Goal: Information Seeking & Learning: Learn about a topic

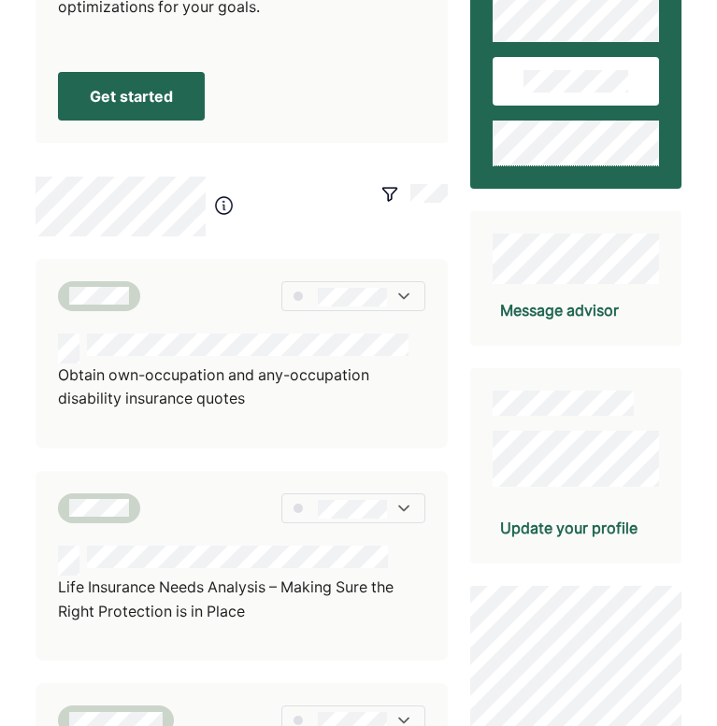
scroll to position [160, 0]
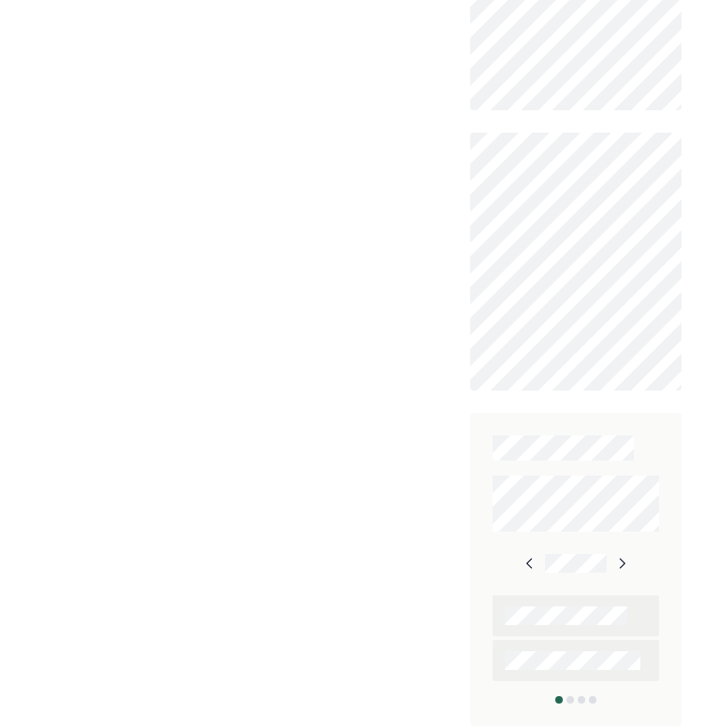
scroll to position [890, 0]
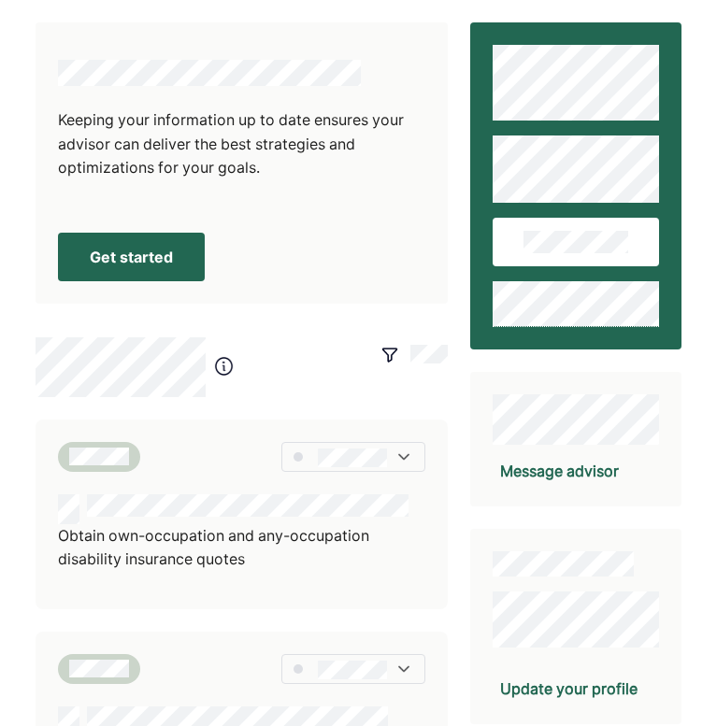
click at [162, 261] on button "Get started" at bounding box center [131, 257] width 147 height 49
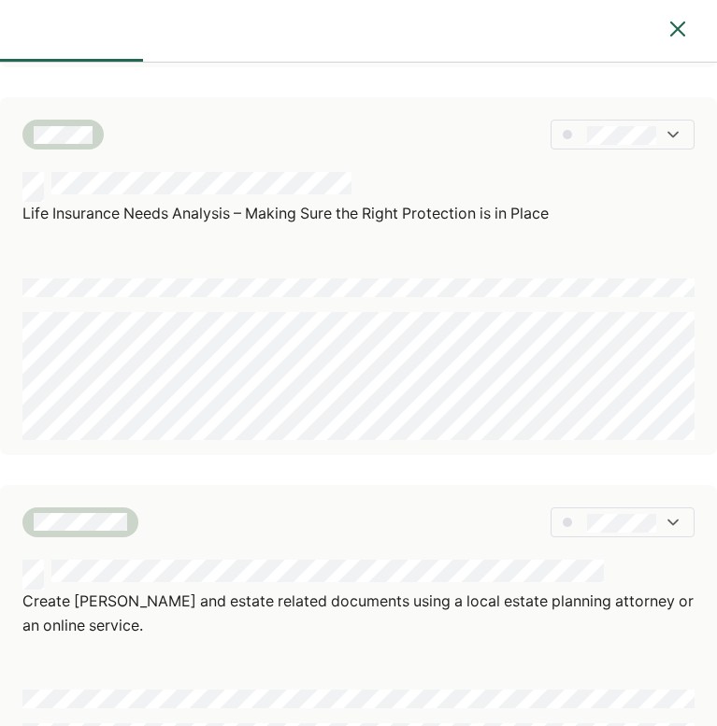
scroll to position [468, 0]
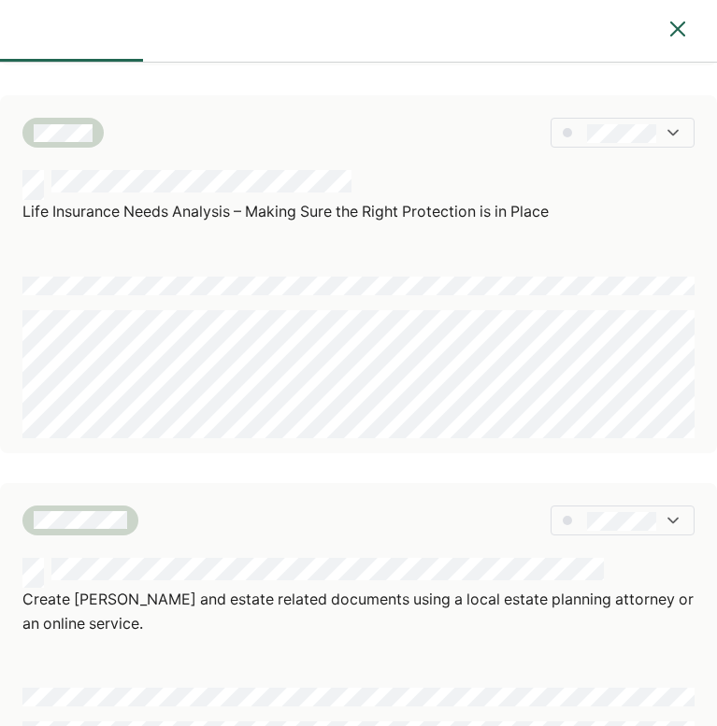
click at [669, 26] on img at bounding box center [677, 29] width 22 height 22
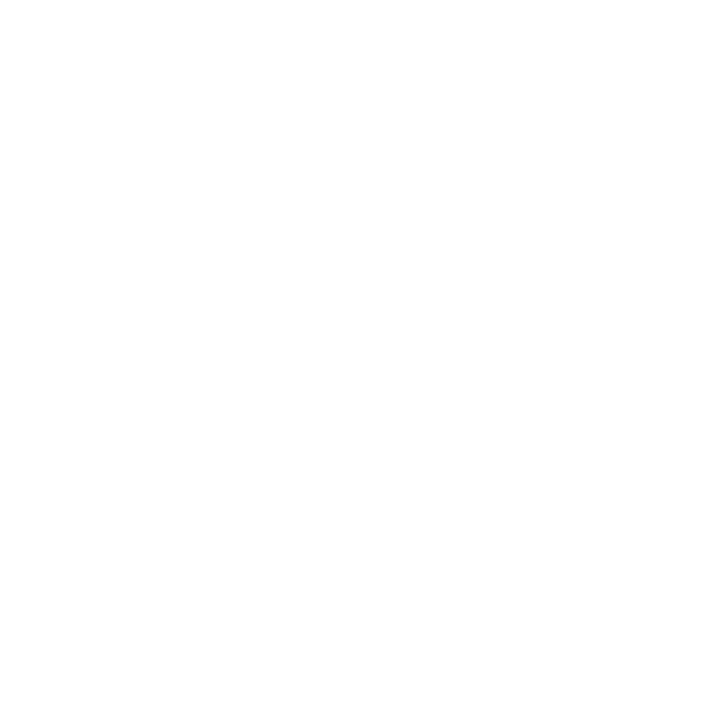
scroll to position [0, 0]
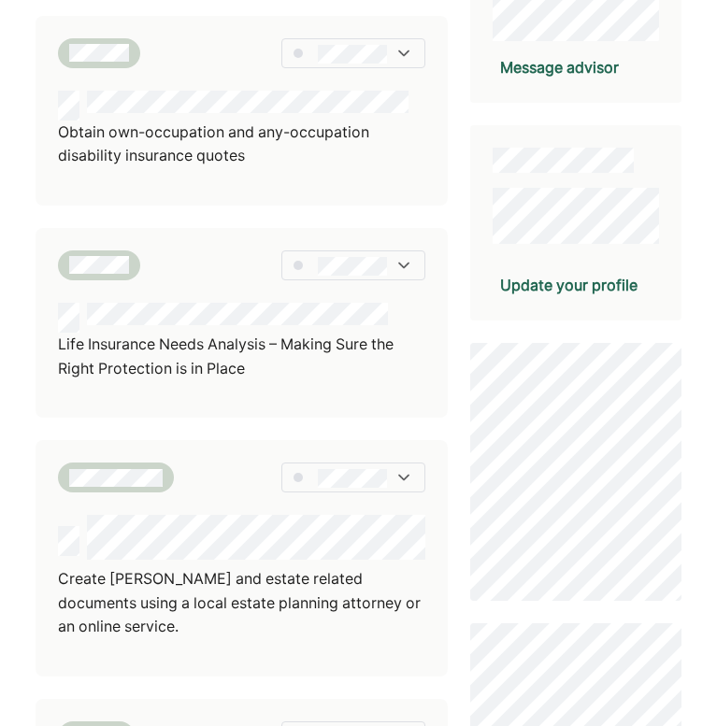
scroll to position [405, 0]
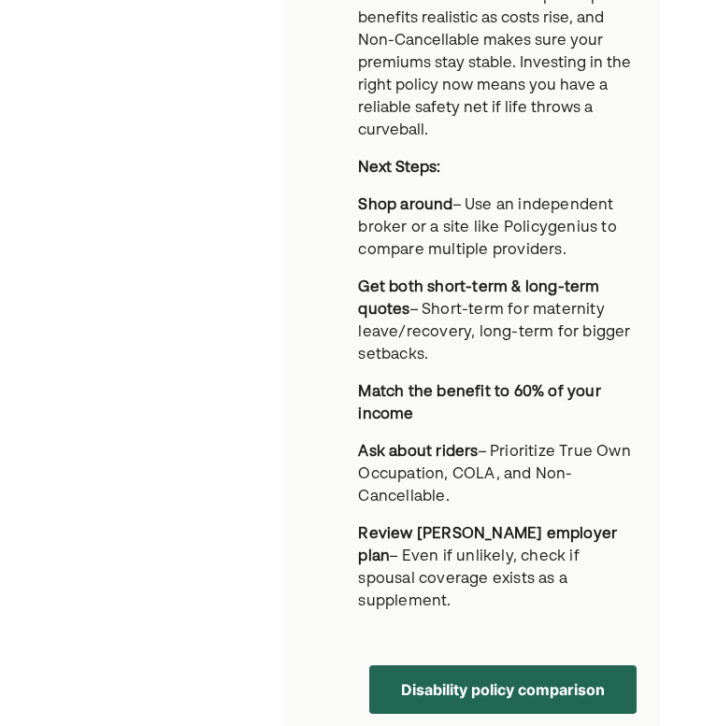
scroll to position [1494, 0]
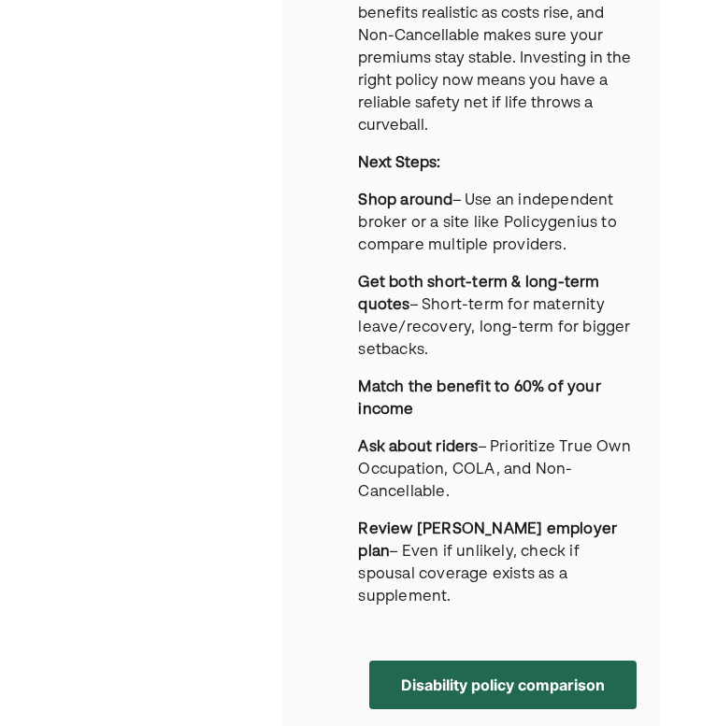
click at [578, 545] on span "– Even if unlikely, check if spousal coverage exists as a supplement." at bounding box center [468, 575] width 221 height 60
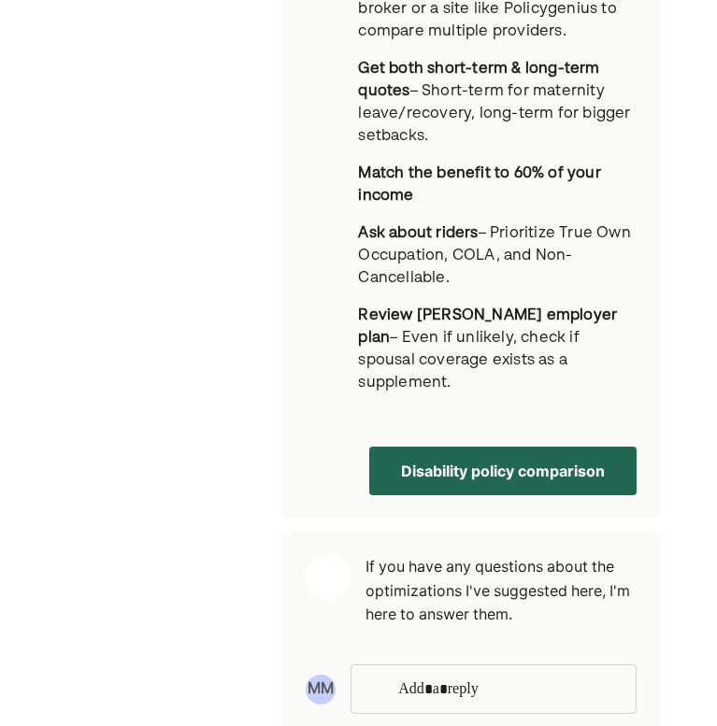
scroll to position [1707, 0]
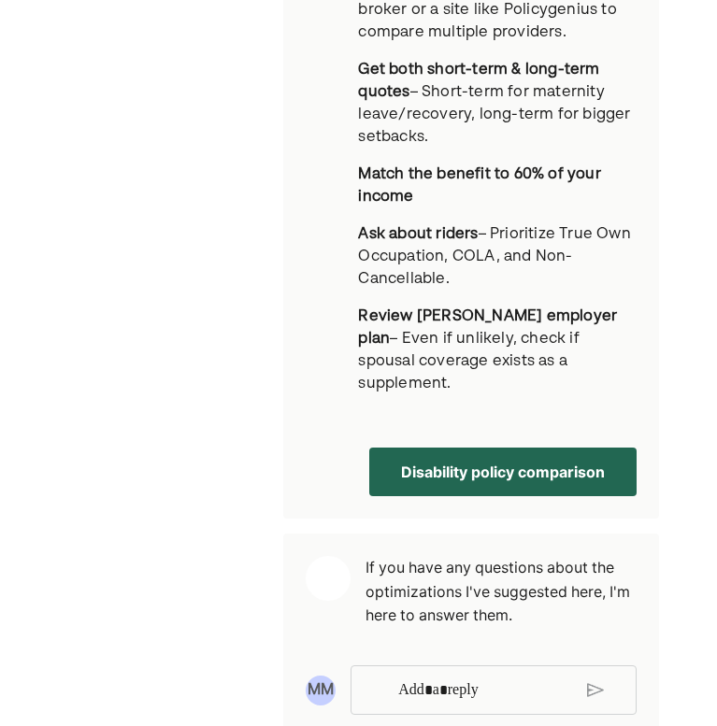
click at [598, 448] on button "Disability policy comparison" at bounding box center [502, 472] width 267 height 49
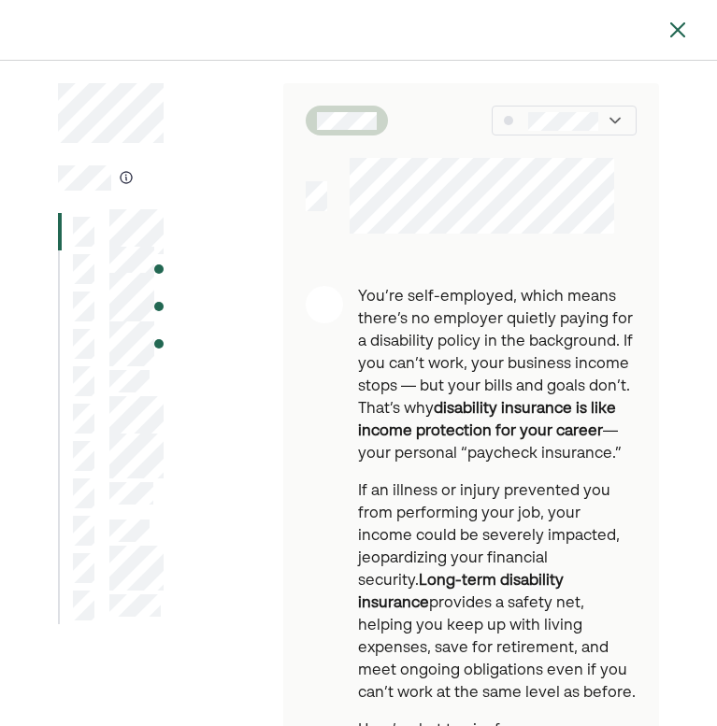
scroll to position [0, 0]
click at [601, 126] on div at bounding box center [563, 121] width 144 height 30
click at [620, 186] on div at bounding box center [580, 182] width 108 height 30
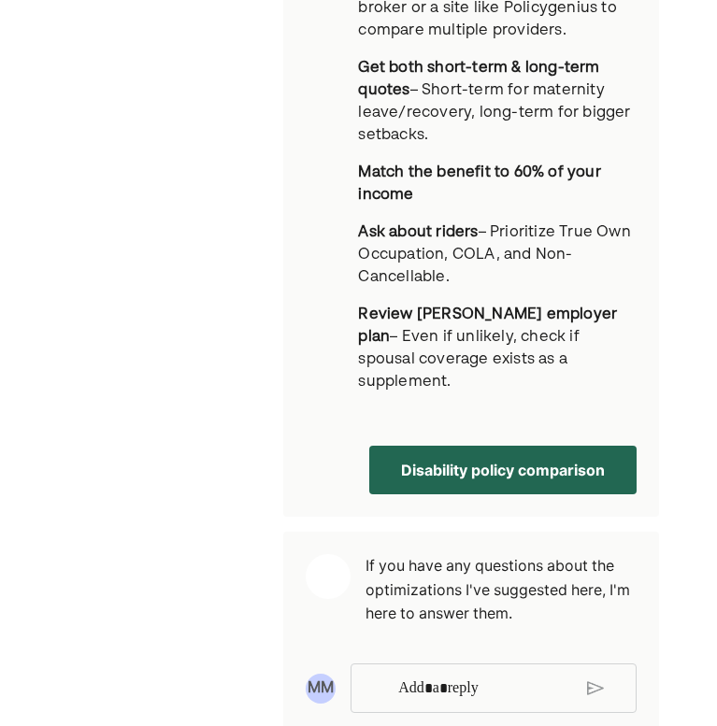
scroll to position [1707, 0]
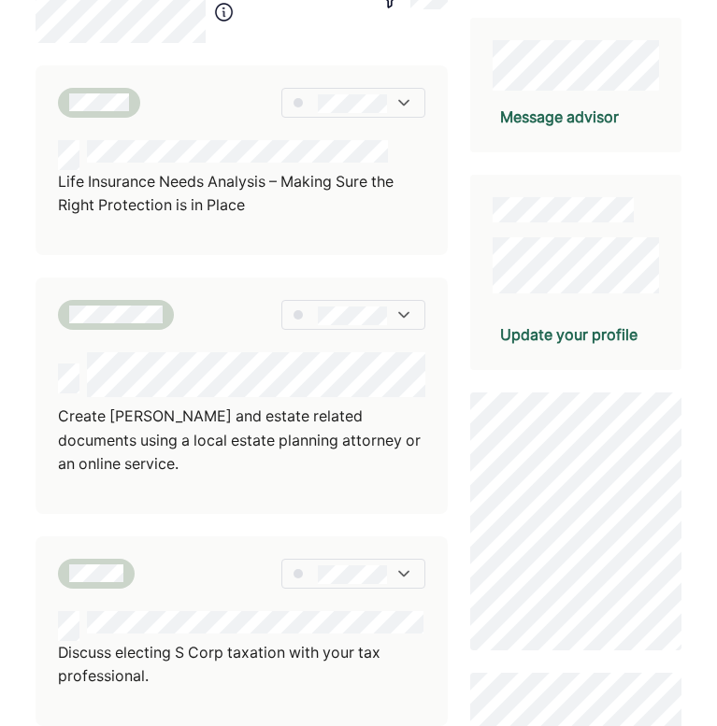
scroll to position [327, 0]
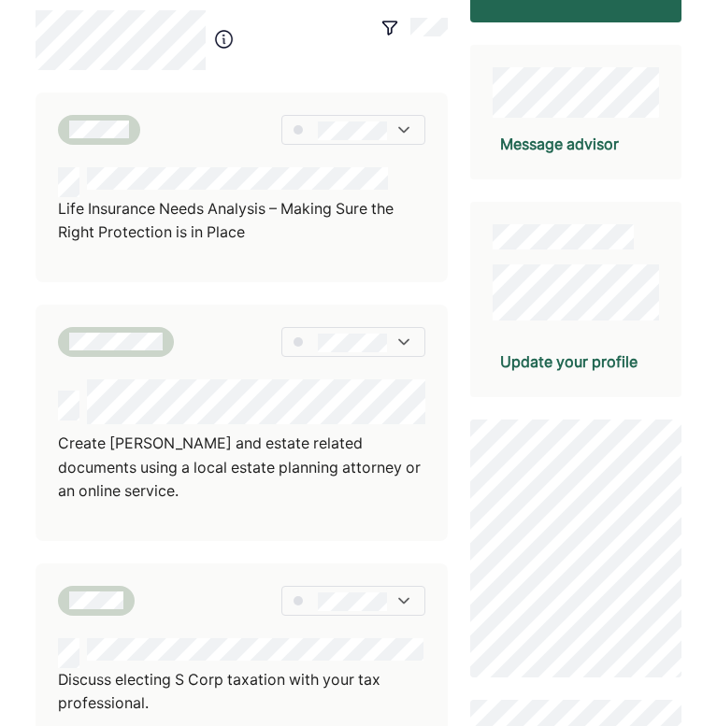
click at [715, 373] on div "Keeping your information up to date ensures your advisor can deliver the best s…" at bounding box center [358, 541] width 717 height 1736
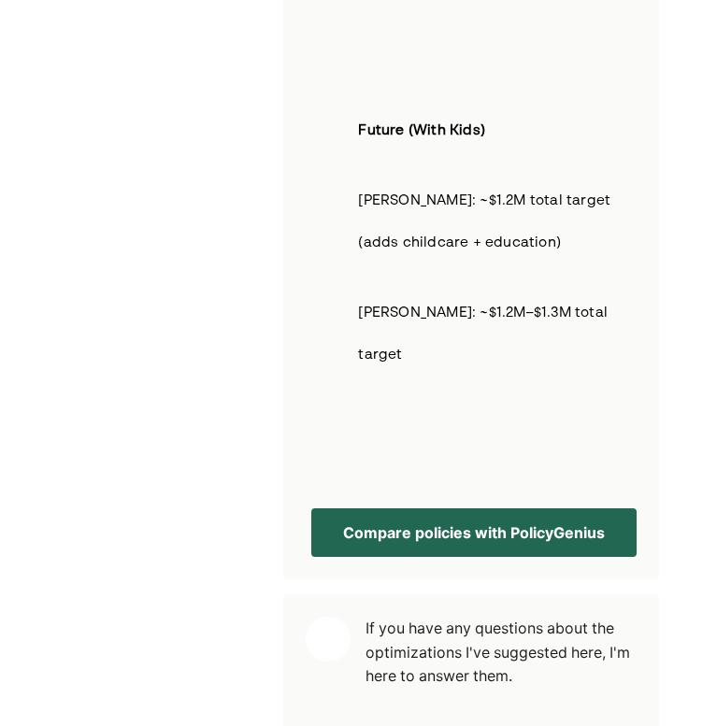
scroll to position [5162, 0]
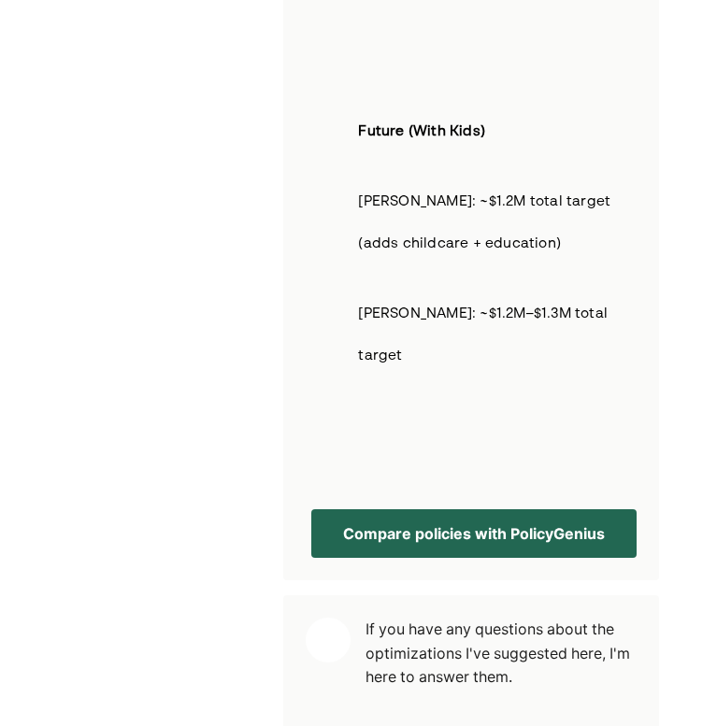
click at [586, 509] on button "Compare policies with PolicyGenius" at bounding box center [473, 533] width 325 height 49
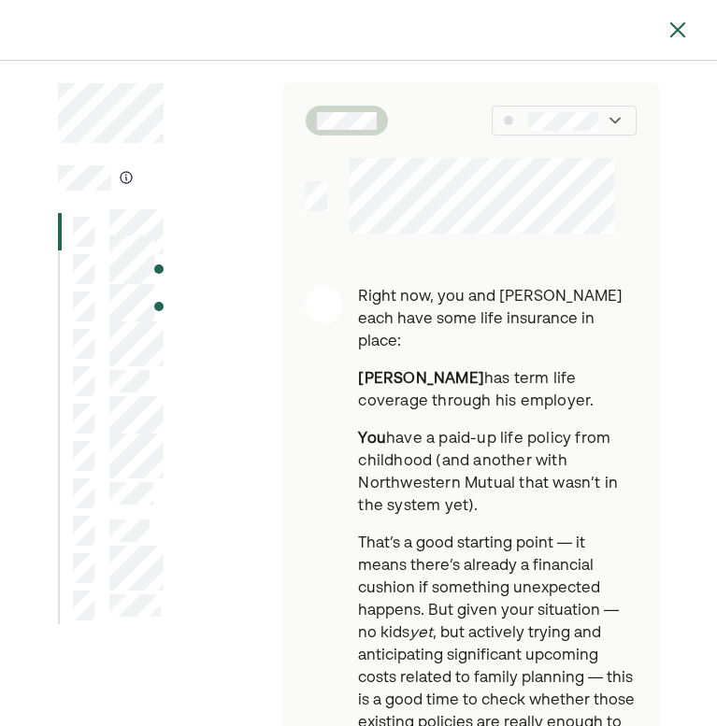
scroll to position [0, 0]
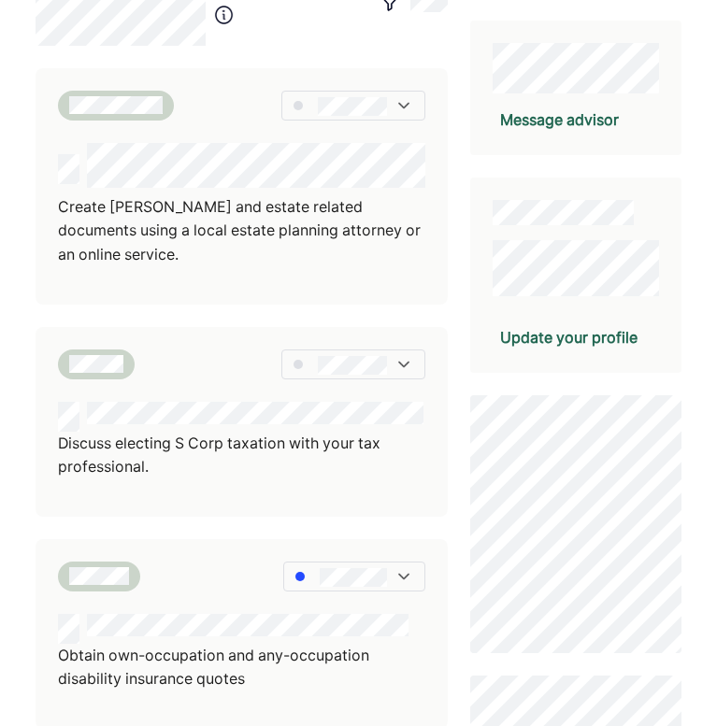
scroll to position [329, 0]
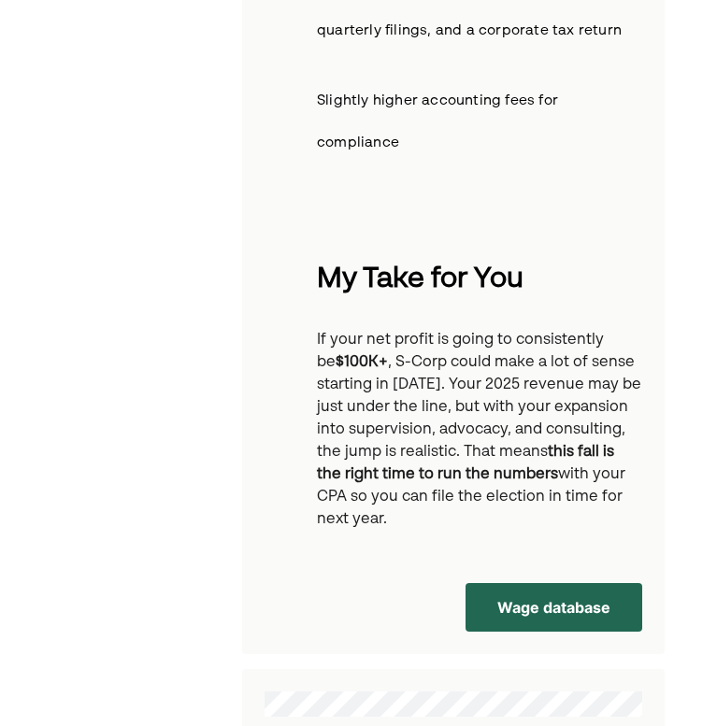
scroll to position [3835, 0]
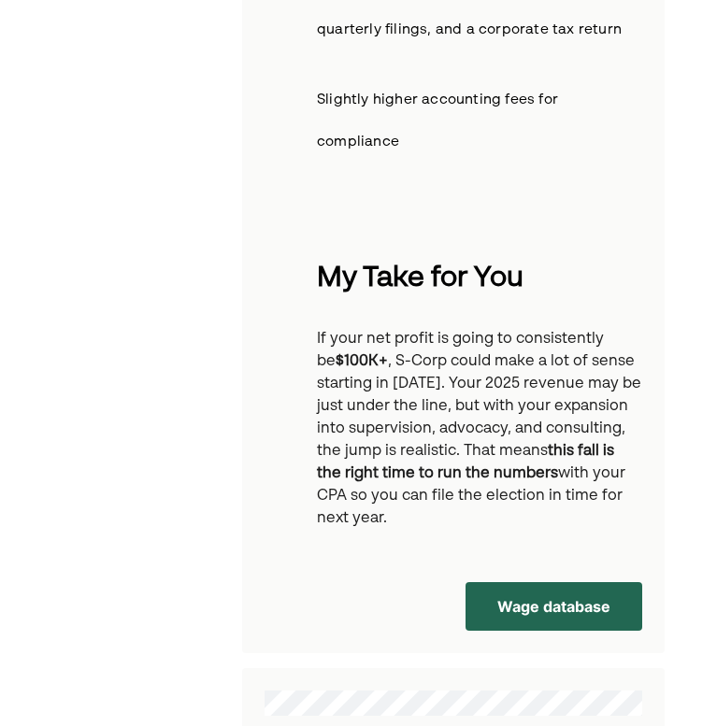
click at [589, 582] on button "Wage database" at bounding box center [553, 606] width 177 height 49
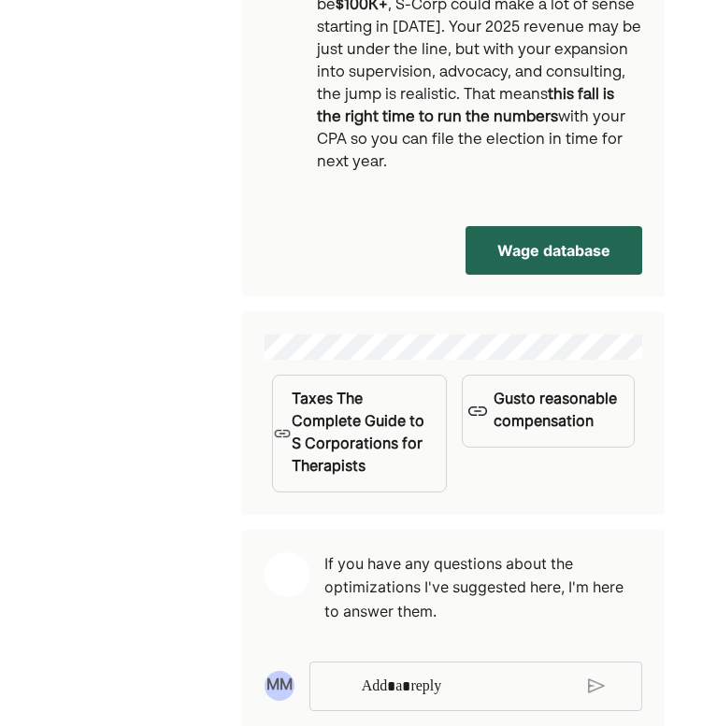
scroll to position [4190, 0]
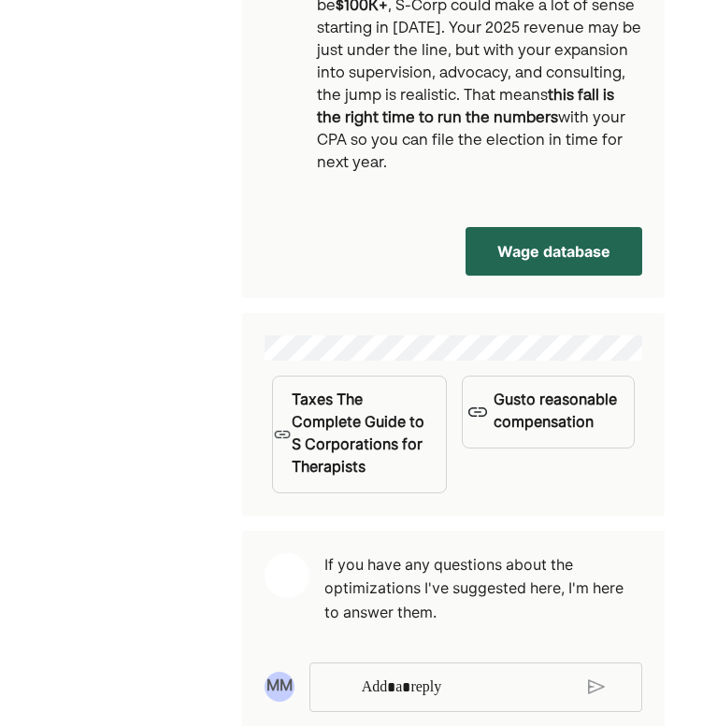
click at [445, 676] on p "Rich Text Editor. Editing area: main" at bounding box center [467, 688] width 211 height 24
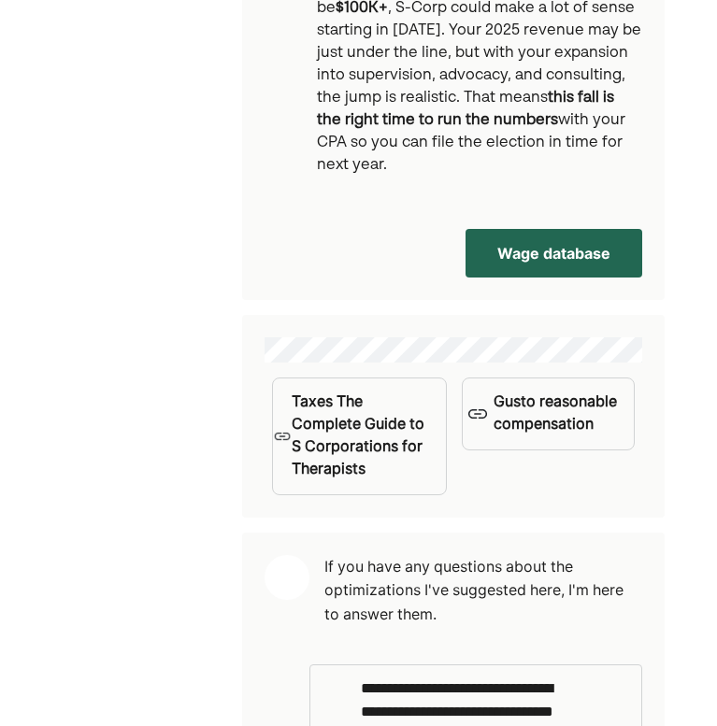
scroll to position [4207, 0]
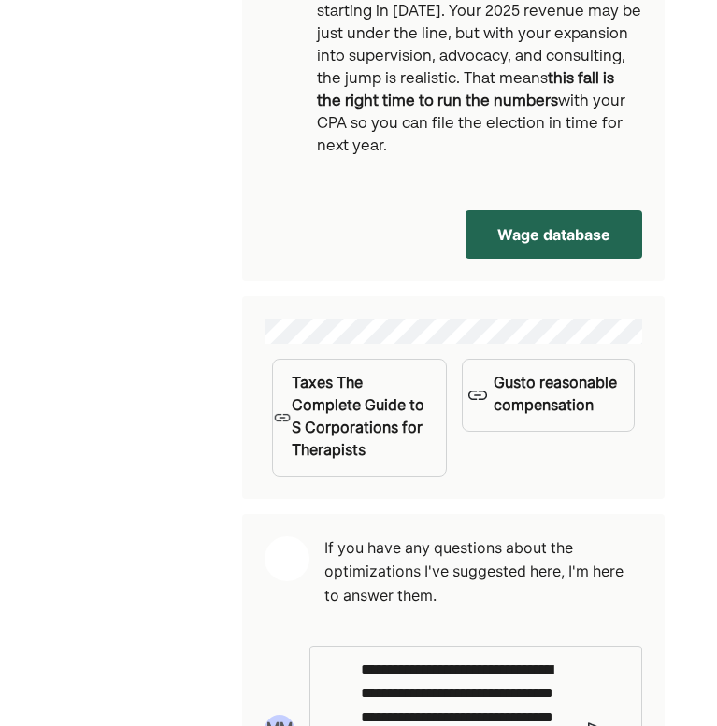
click at [510, 658] on p "**********" at bounding box center [467, 716] width 213 height 117
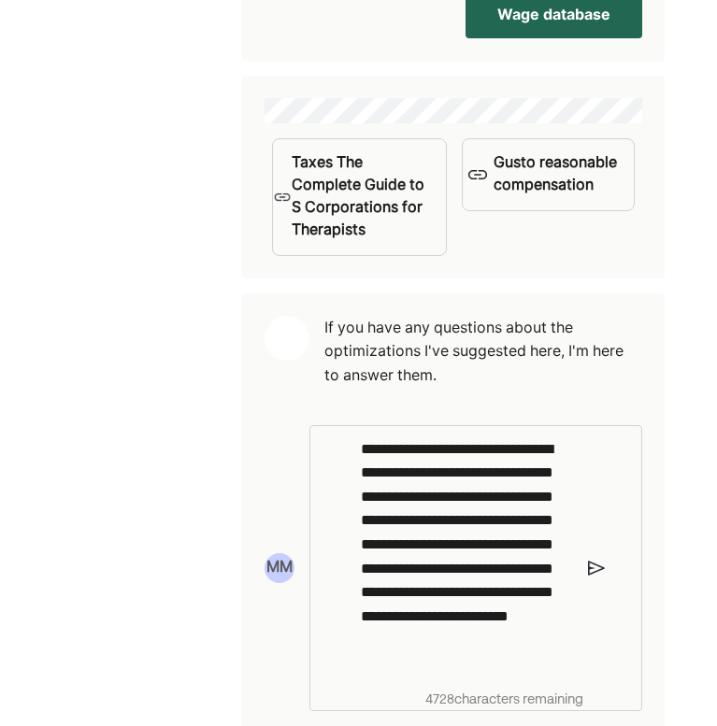
scroll to position [4426, 0]
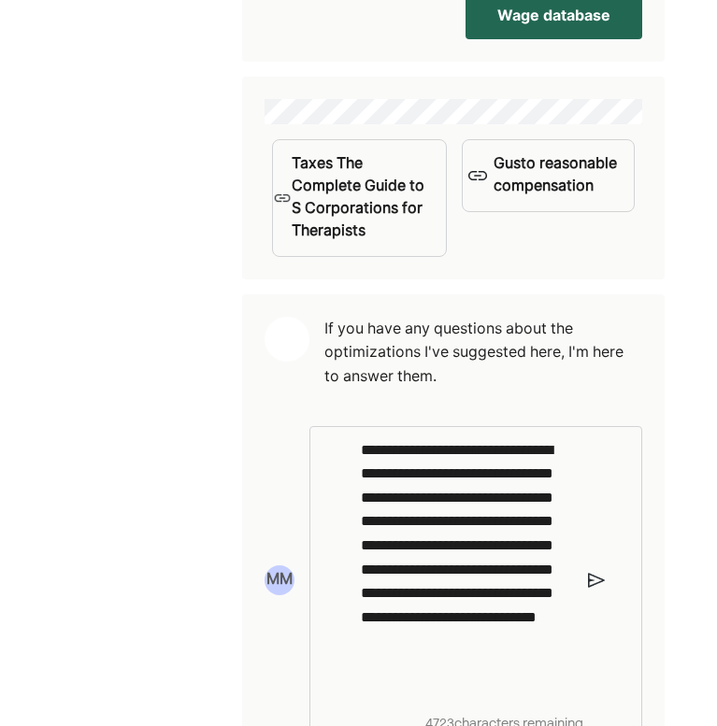
click at [461, 646] on p "**********" at bounding box center [467, 566] width 213 height 257
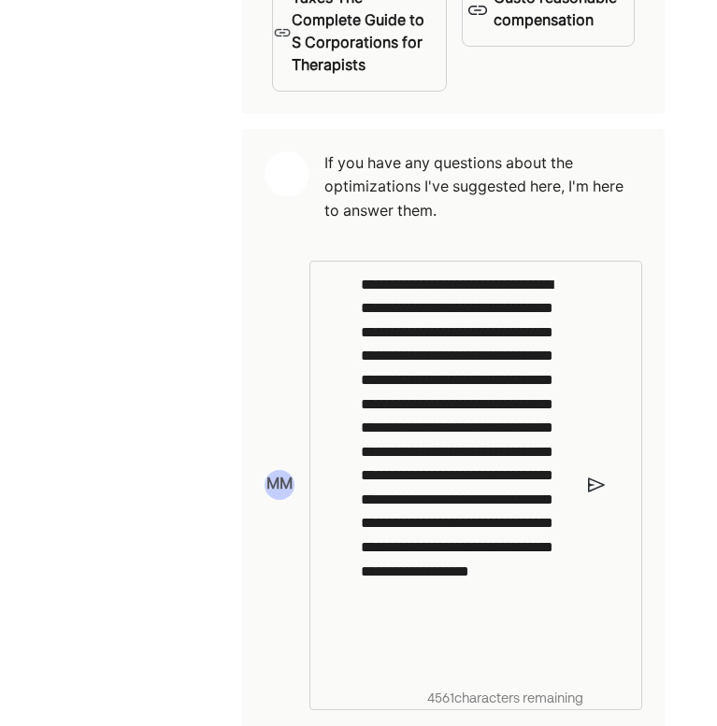
scroll to position [4590, 0]
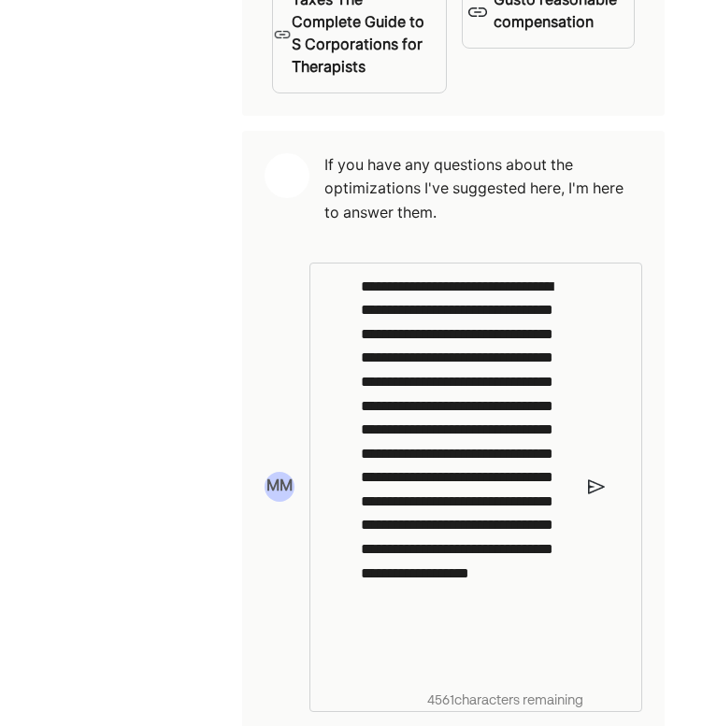
click at [598, 478] on img at bounding box center [596, 486] width 17 height 17
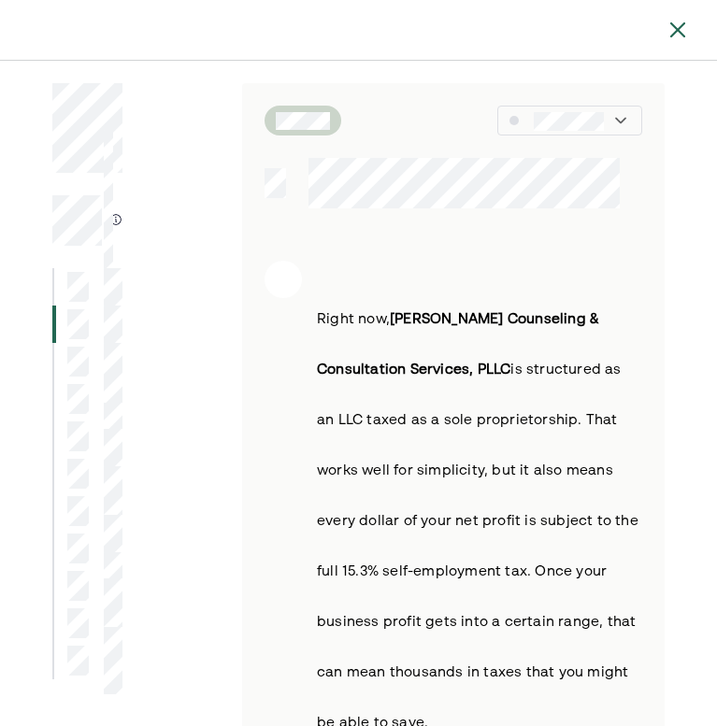
scroll to position [0, 0]
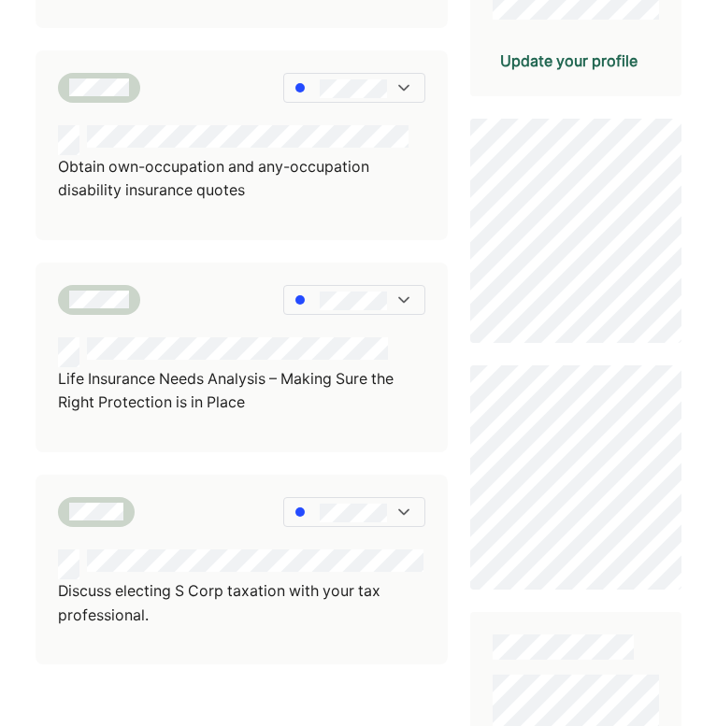
scroll to position [640, 0]
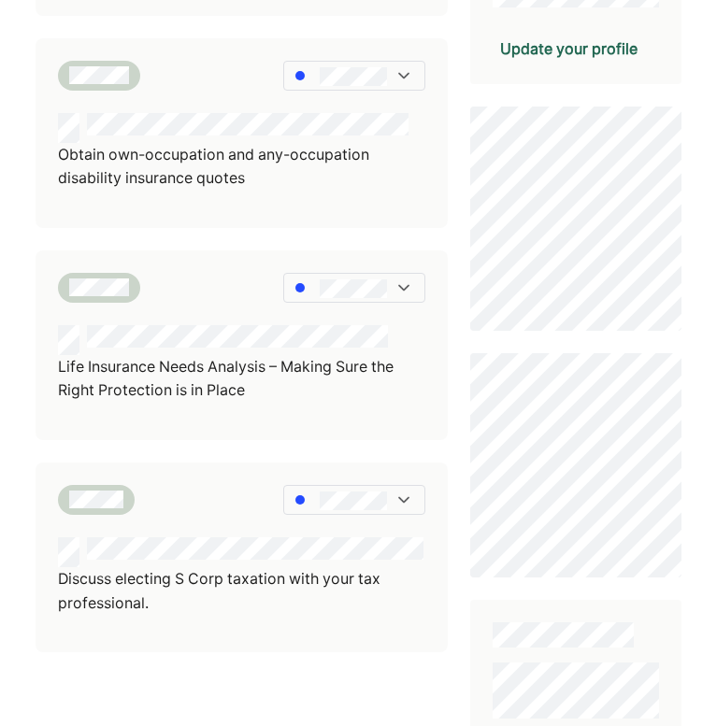
click at [336, 113] on div at bounding box center [241, 128] width 367 height 30
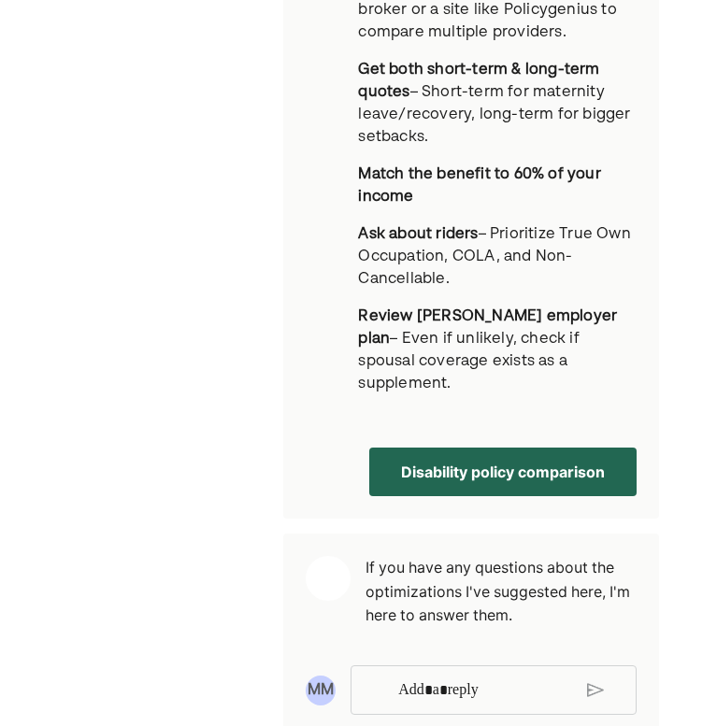
click at [461, 678] on p "Rich Text Editor. Editing area: main" at bounding box center [485, 690] width 174 height 24
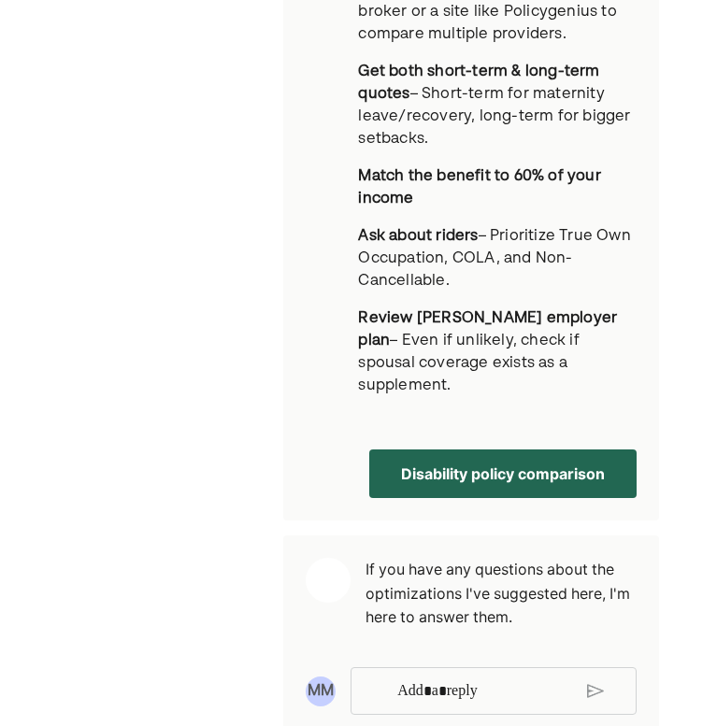
click at [456, 679] on p "Rich Text Editor. Editing area: main" at bounding box center [485, 691] width 176 height 24
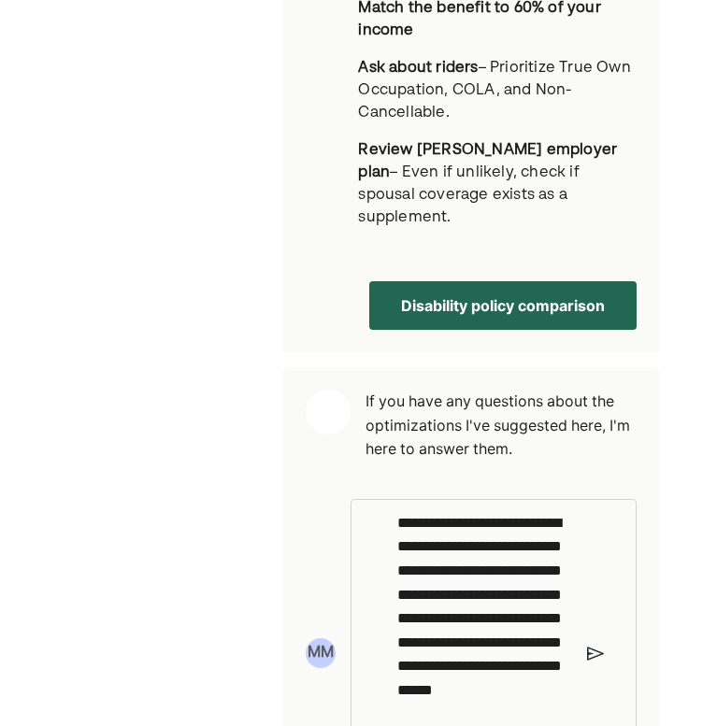
scroll to position [1883, 0]
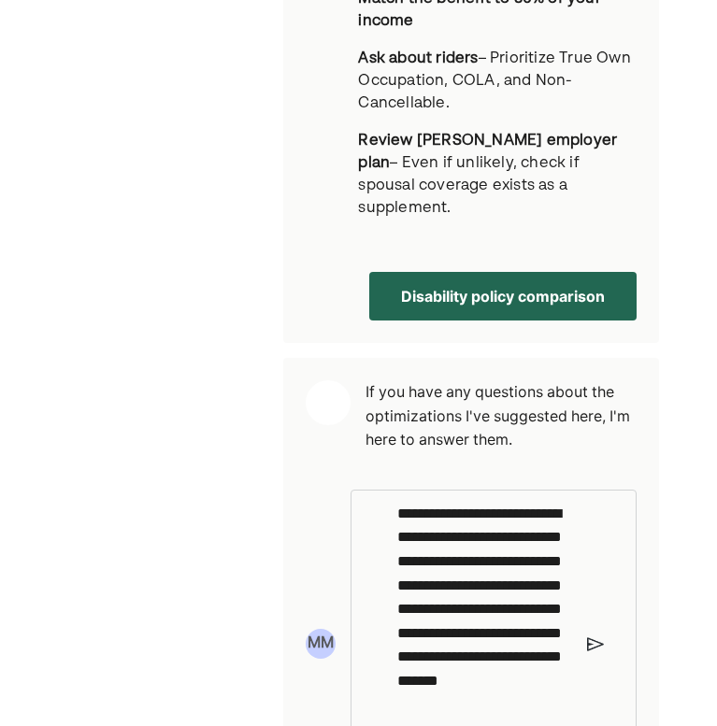
click at [451, 658] on p "**********" at bounding box center [485, 630] width 176 height 257
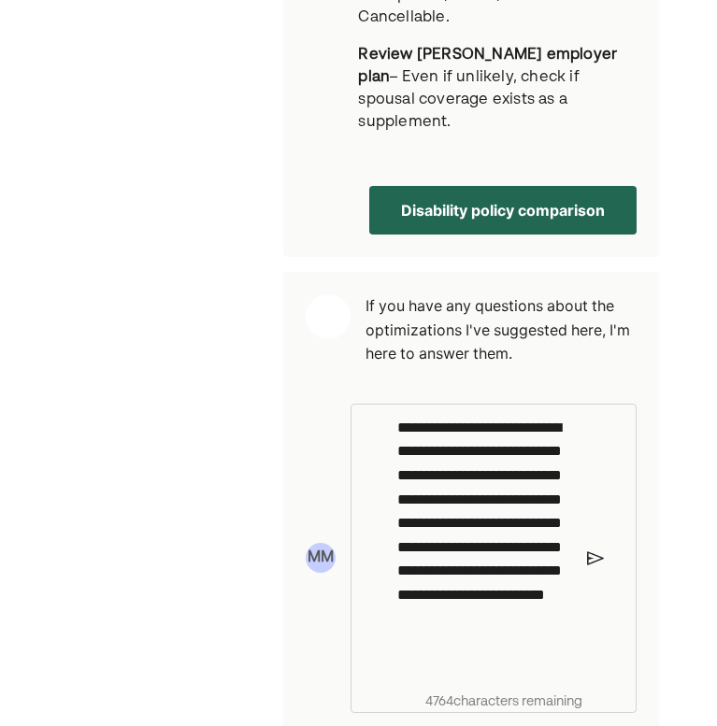
scroll to position [1967, 0]
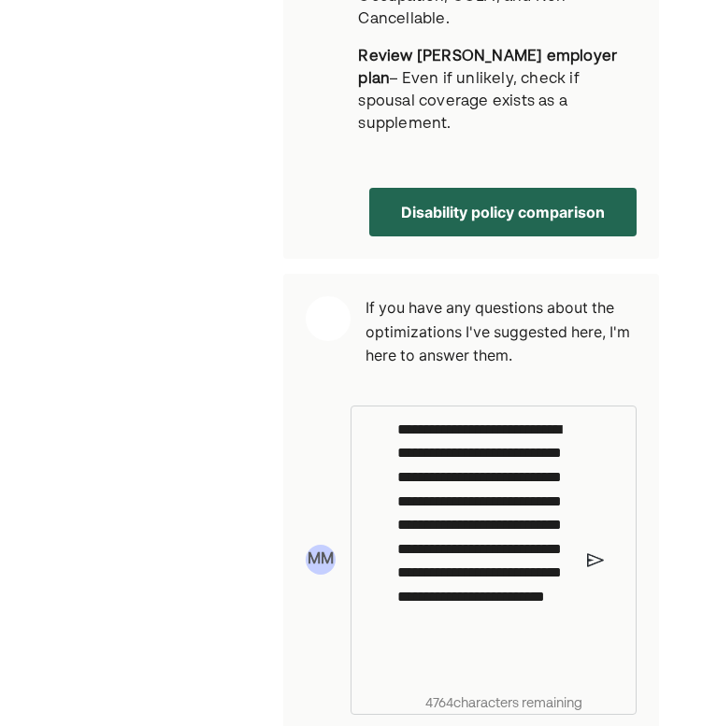
click at [548, 613] on p "**********" at bounding box center [485, 546] width 176 height 257
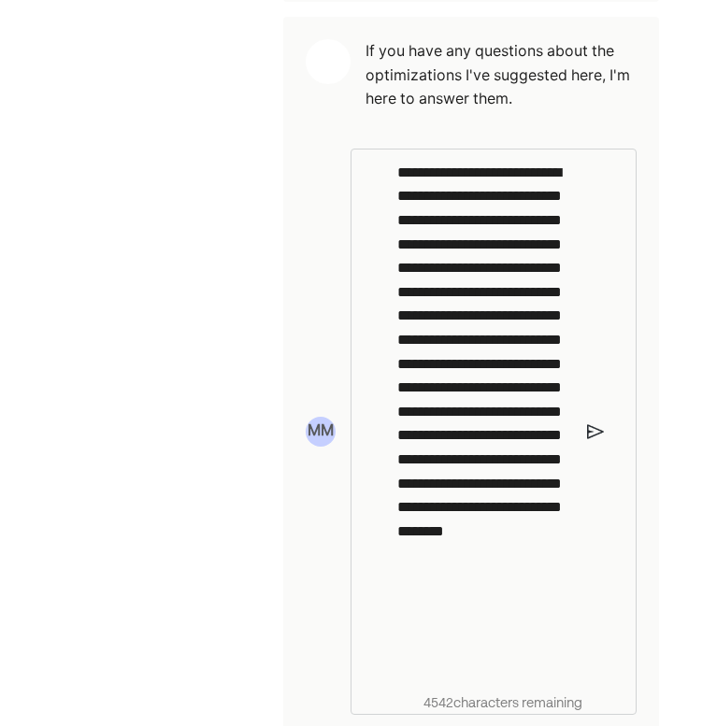
scroll to position [2201, 0]
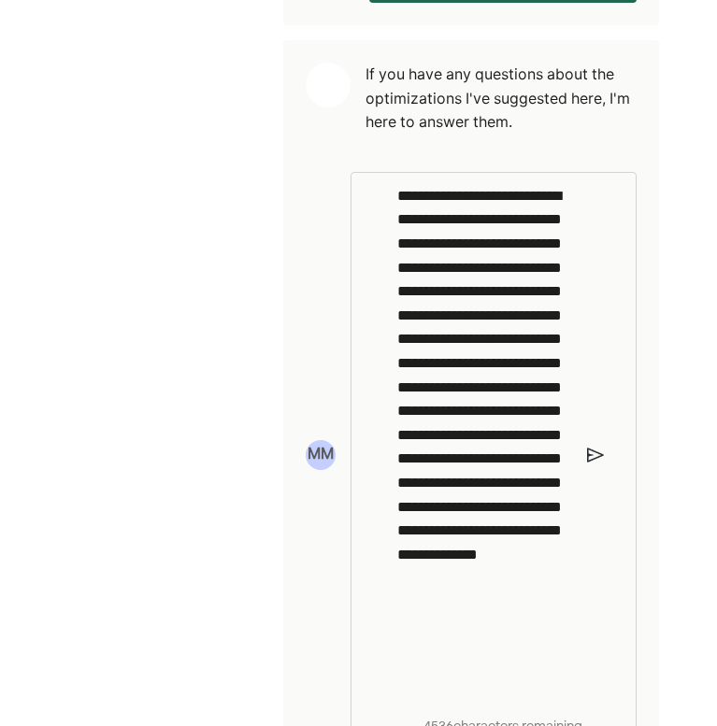
click at [426, 532] on p "**********" at bounding box center [485, 441] width 176 height 514
click at [529, 641] on p "**********" at bounding box center [485, 441] width 176 height 514
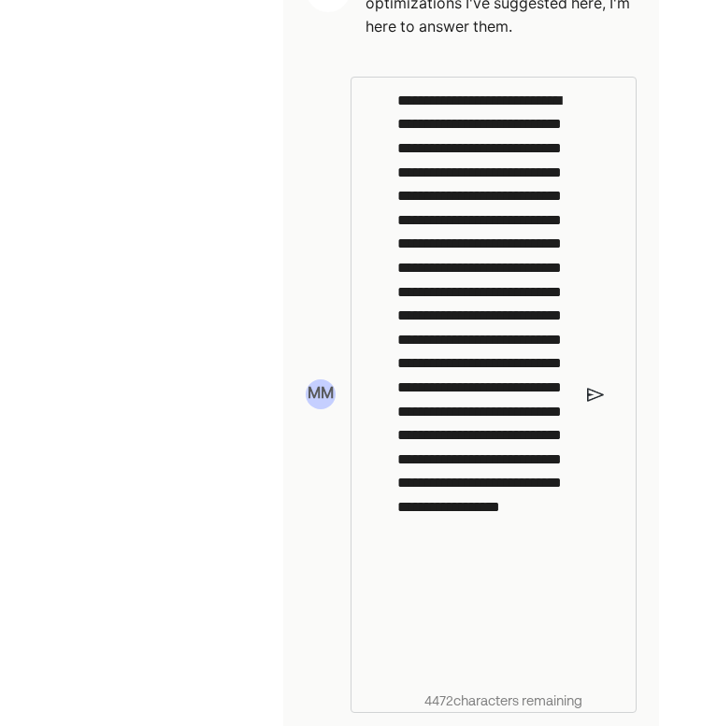
scroll to position [2294, 0]
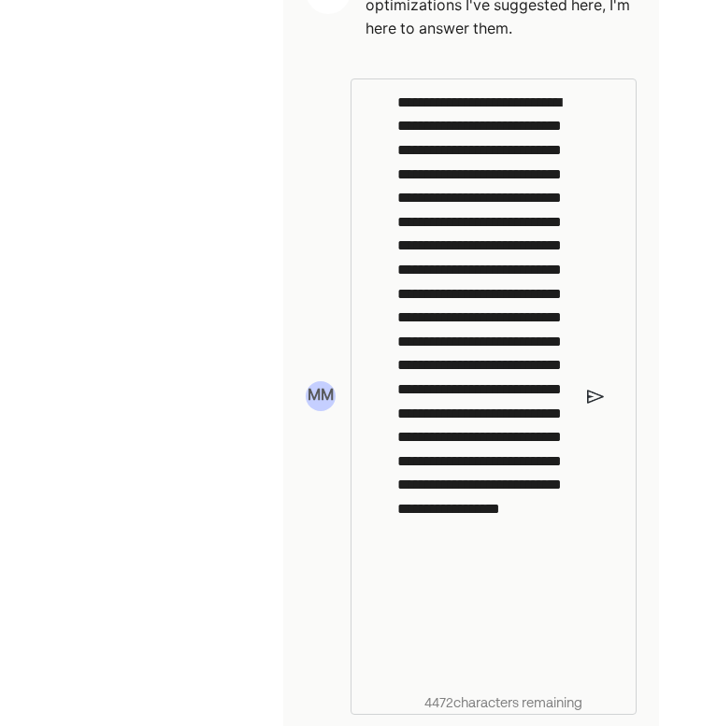
click at [444, 352] on p "**********" at bounding box center [485, 383] width 176 height 584
click at [469, 333] on p "**********" at bounding box center [485, 383] width 176 height 584
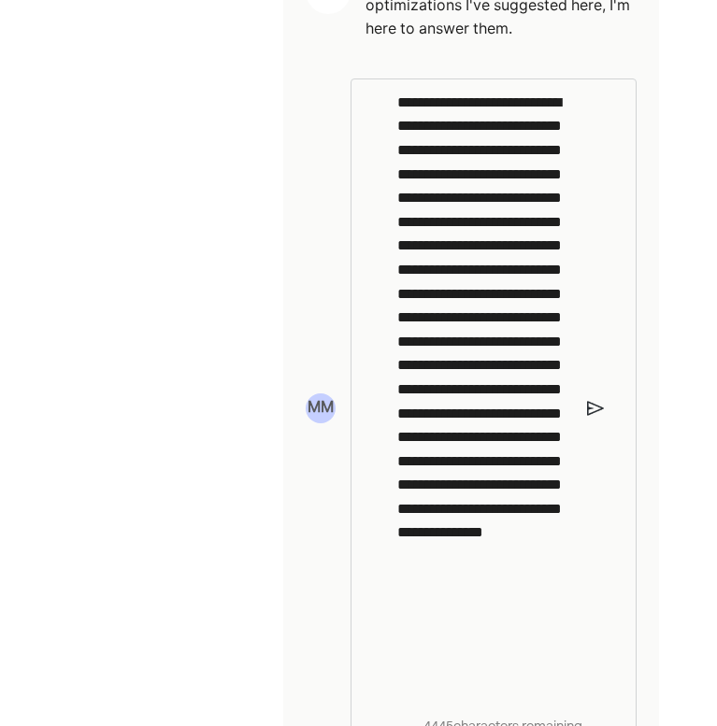
click at [548, 314] on p "**********" at bounding box center [485, 394] width 176 height 607
click at [596, 400] on img at bounding box center [595, 408] width 17 height 17
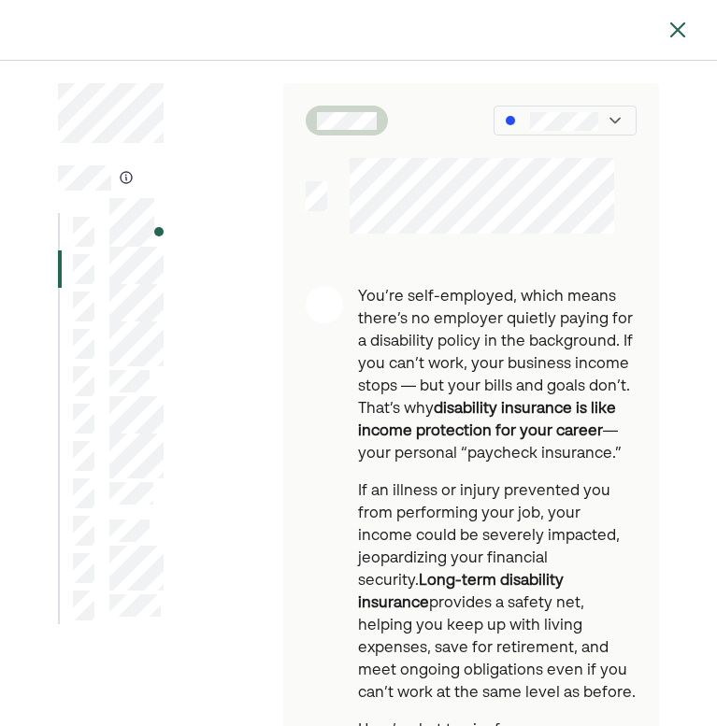
scroll to position [0, 0]
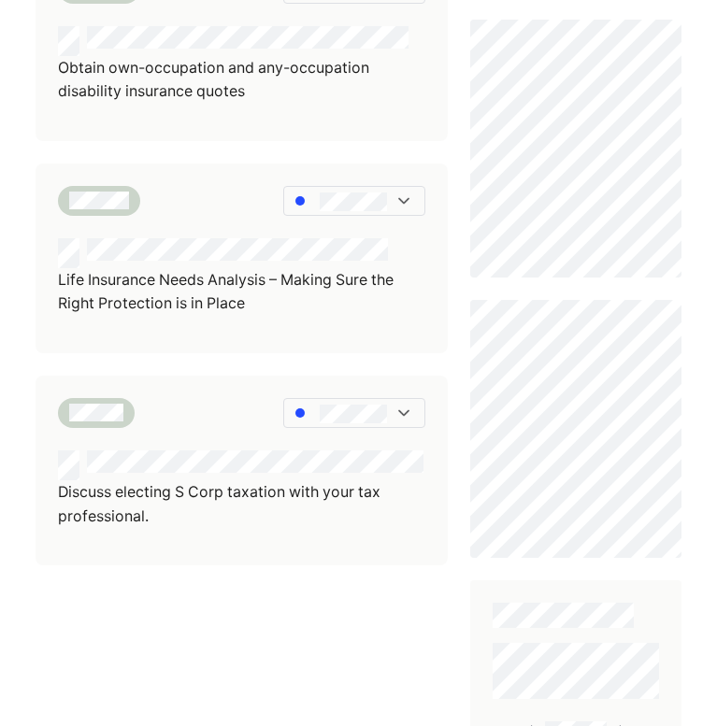
scroll to position [726, 0]
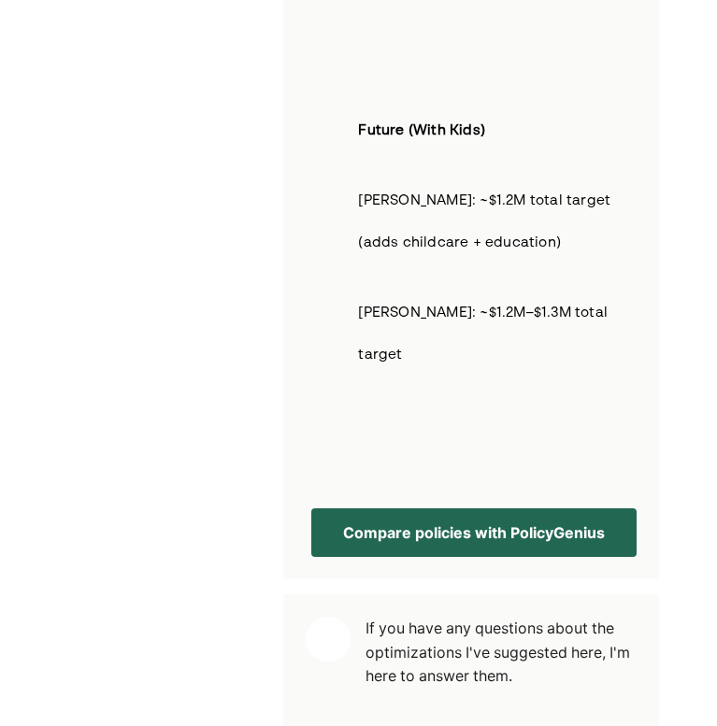
scroll to position [5162, 0]
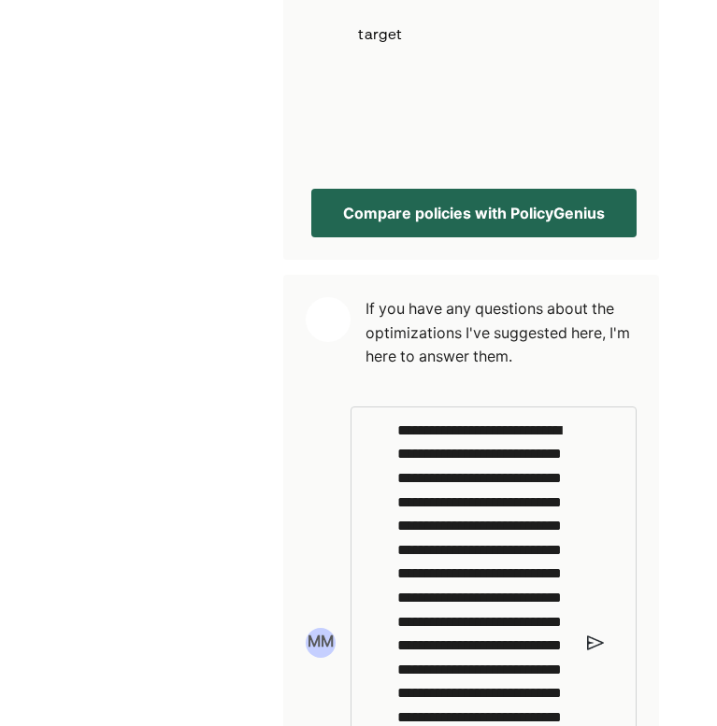
scroll to position [5608, 0]
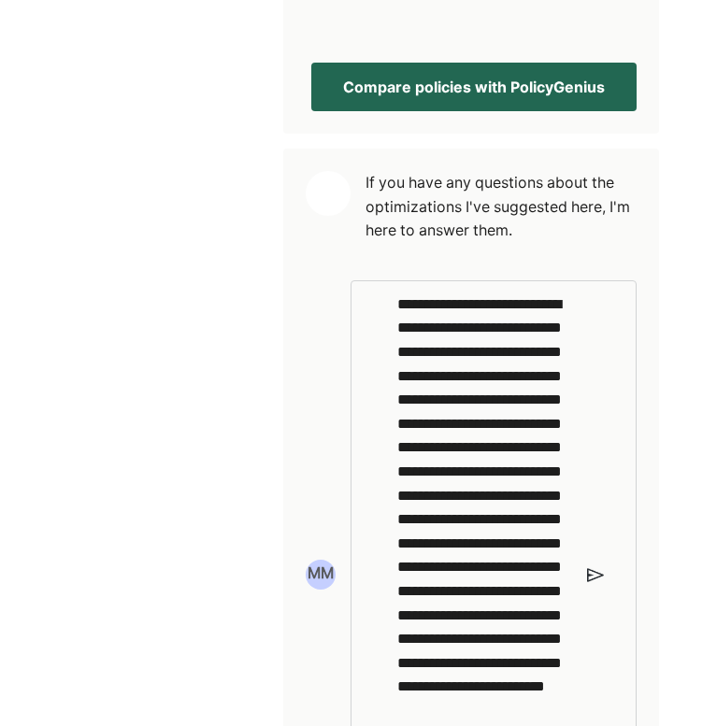
click at [580, 468] on div "**********" at bounding box center [485, 561] width 193 height 560
click at [599, 566] on img at bounding box center [595, 574] width 17 height 17
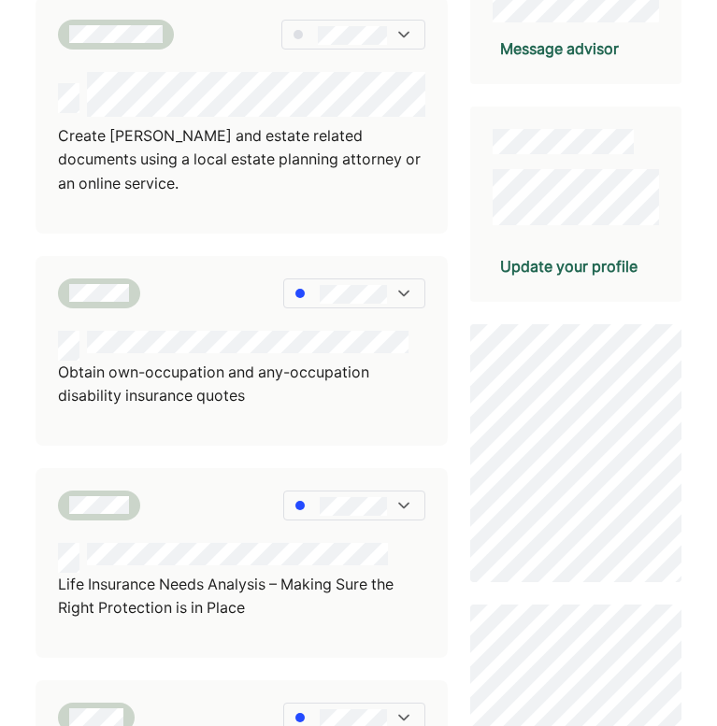
scroll to position [368, 0]
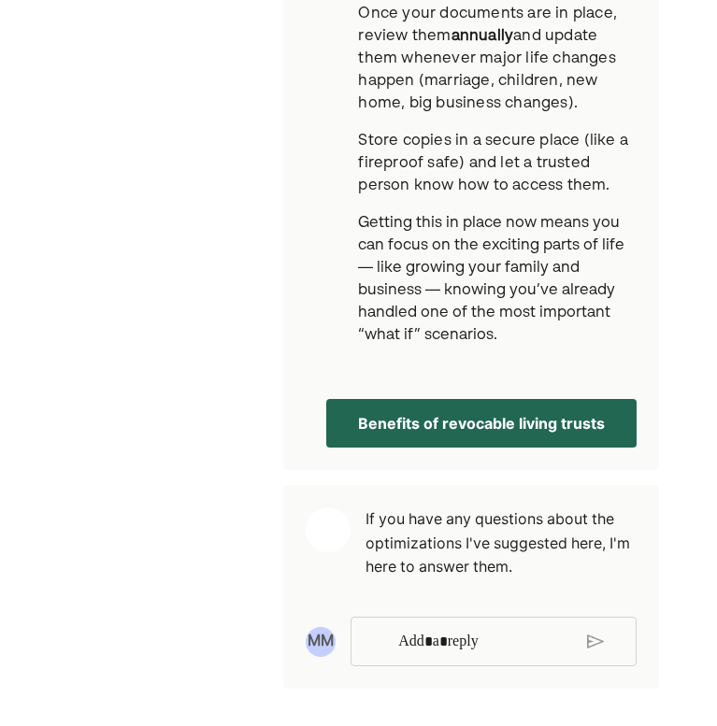
scroll to position [1934, 0]
click at [613, 426] on button "Benefits of revocable living trusts" at bounding box center [481, 423] width 310 height 49
click at [506, 646] on p "Rich Text Editor. Editing area: main" at bounding box center [485, 642] width 174 height 24
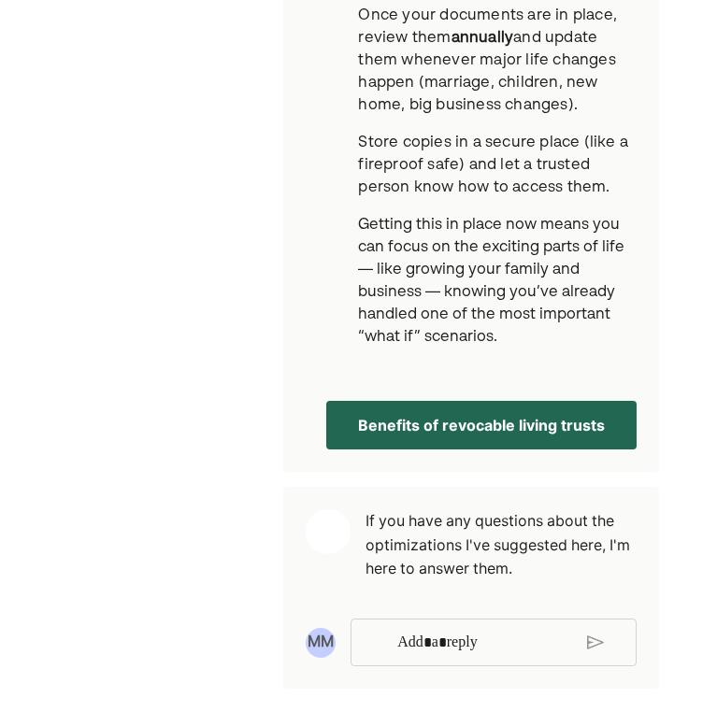
scroll to position [1932, 0]
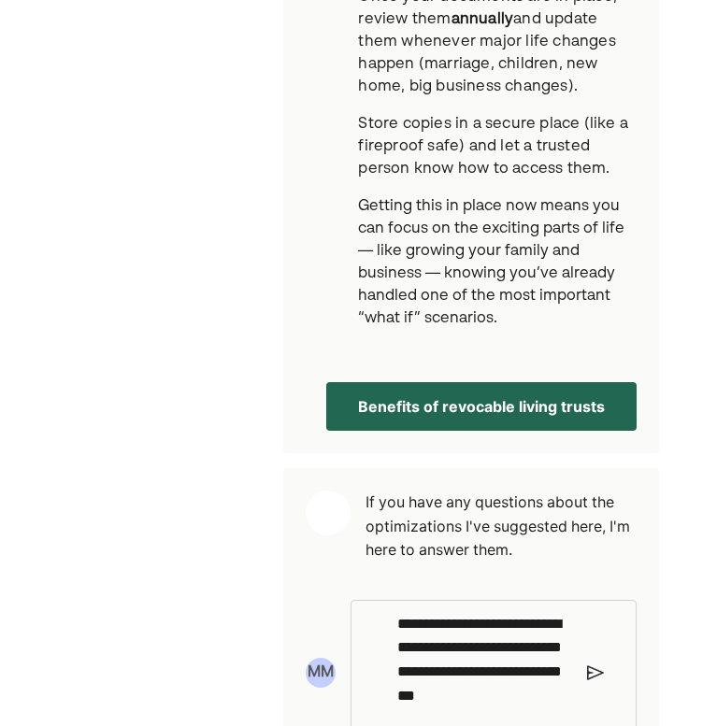
click at [607, 686] on div "**********" at bounding box center [492, 673] width 285 height 146
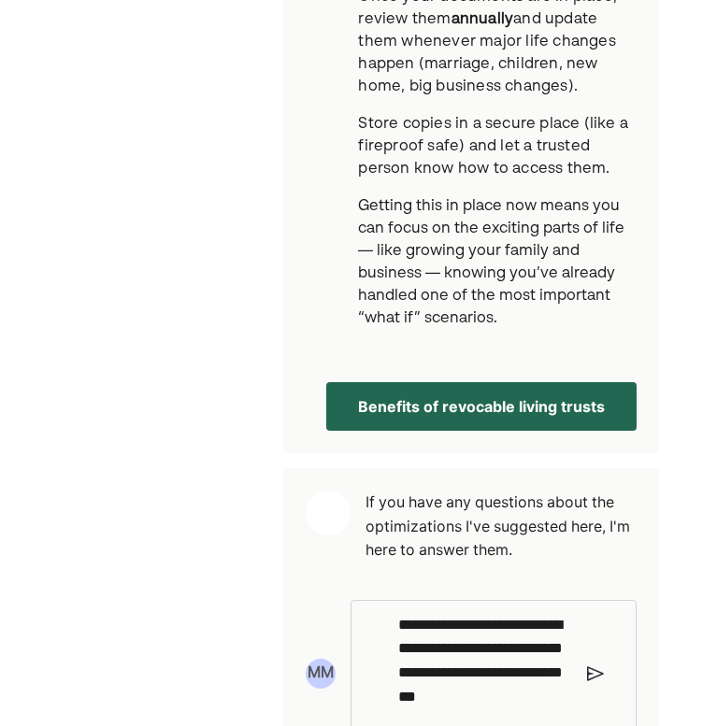
click at [596, 682] on img at bounding box center [595, 673] width 17 height 17
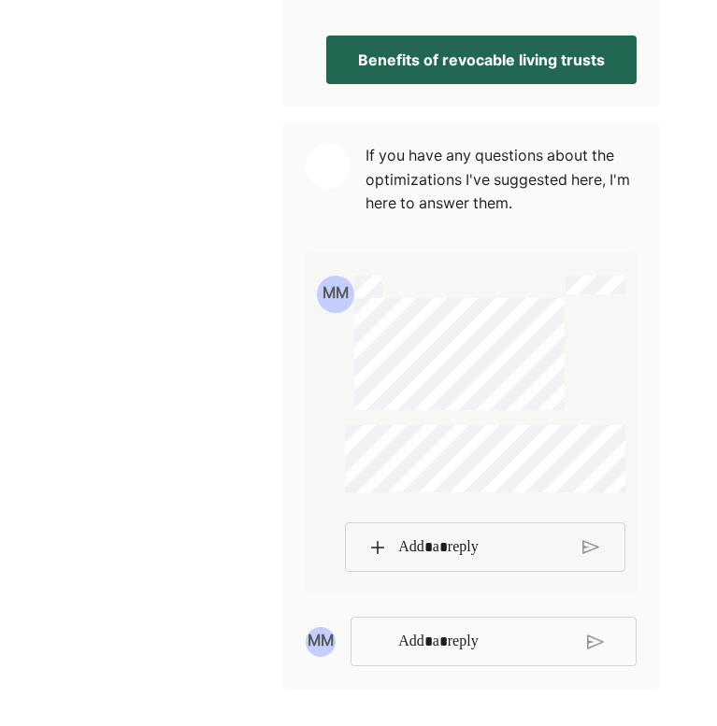
scroll to position [2313, 0]
click at [474, 548] on p "Rich Text Editor. Editing area: main" at bounding box center [482, 547] width 169 height 24
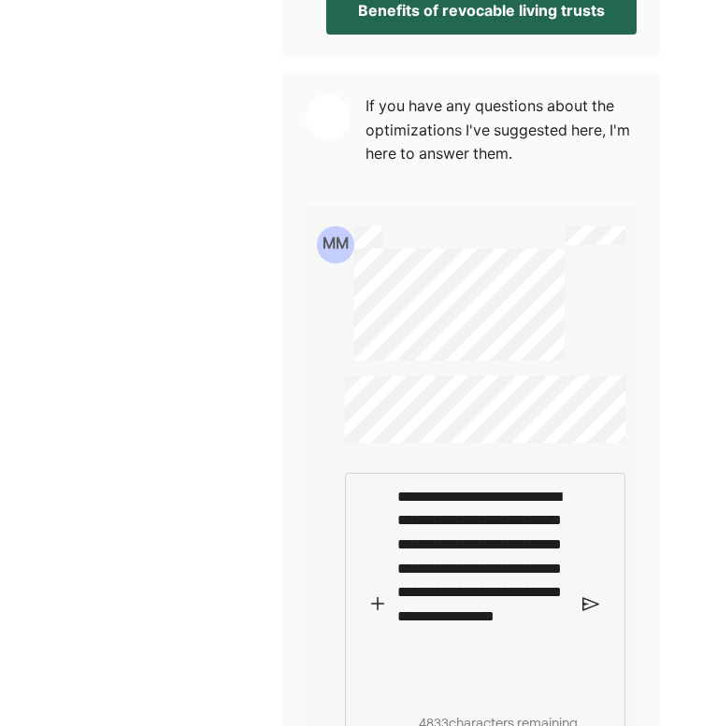
scroll to position [2347, 0]
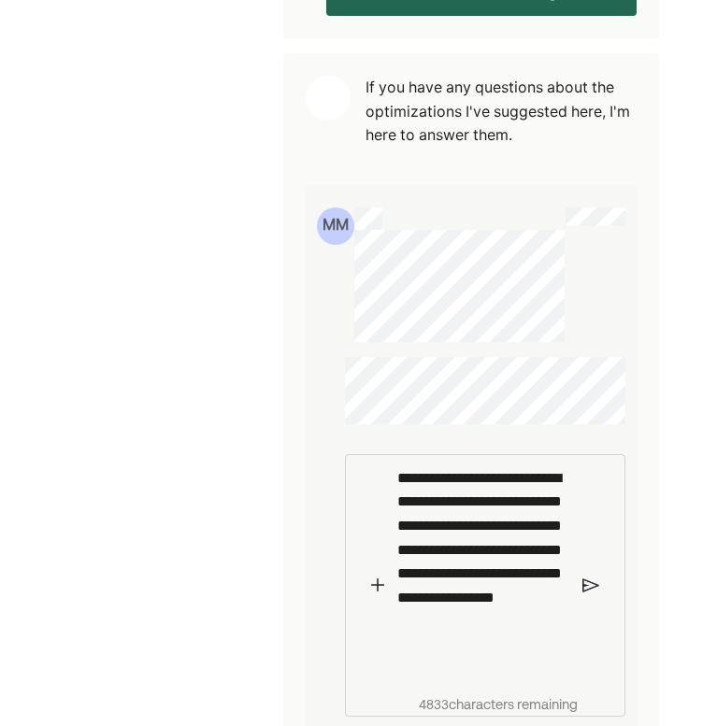
click at [591, 593] on img at bounding box center [590, 585] width 17 height 17
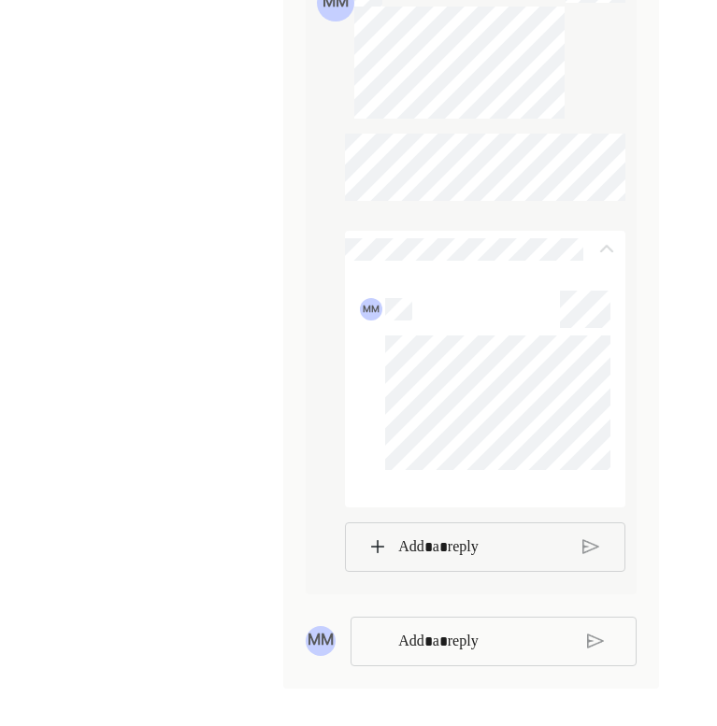
scroll to position [2604, 0]
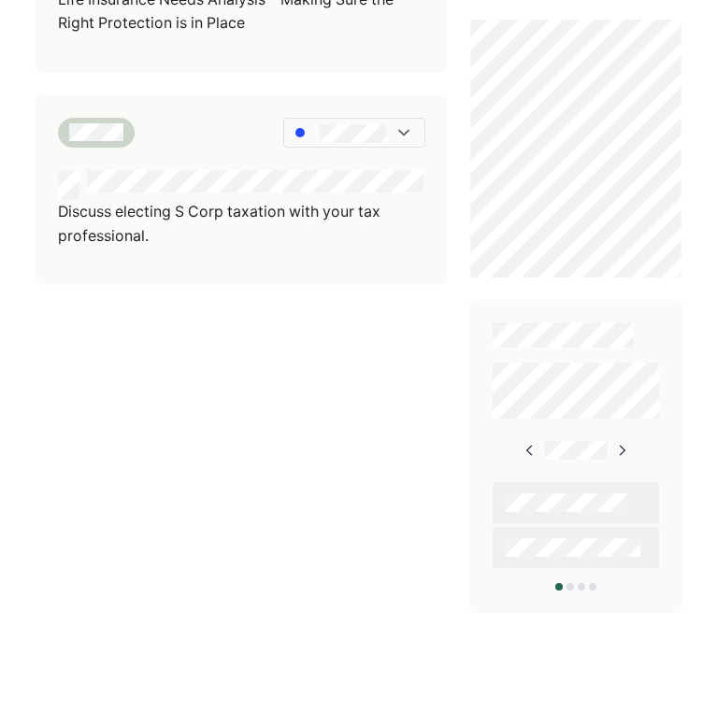
scroll to position [1006, 0]
click at [614, 449] on img at bounding box center [621, 451] width 15 height 15
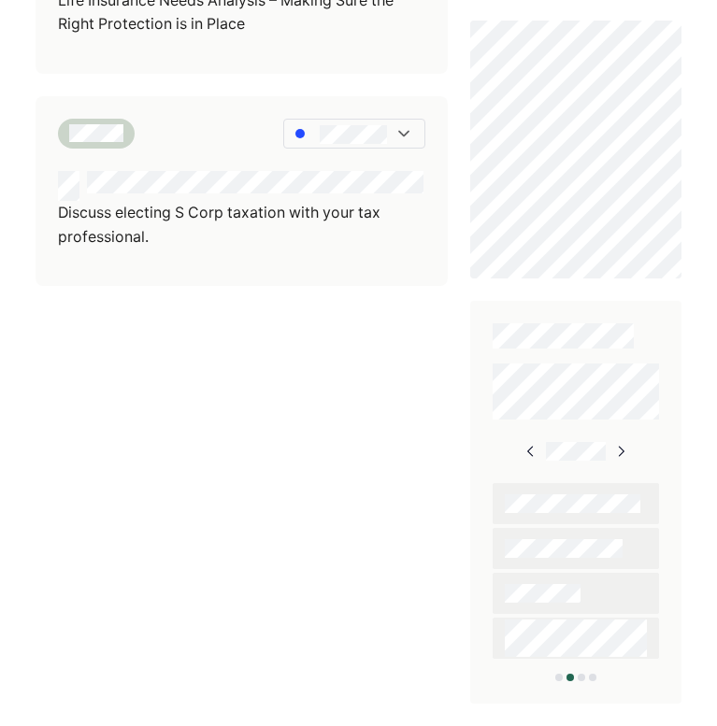
click at [621, 448] on img at bounding box center [620, 451] width 15 height 15
click at [620, 449] on img at bounding box center [619, 451] width 15 height 15
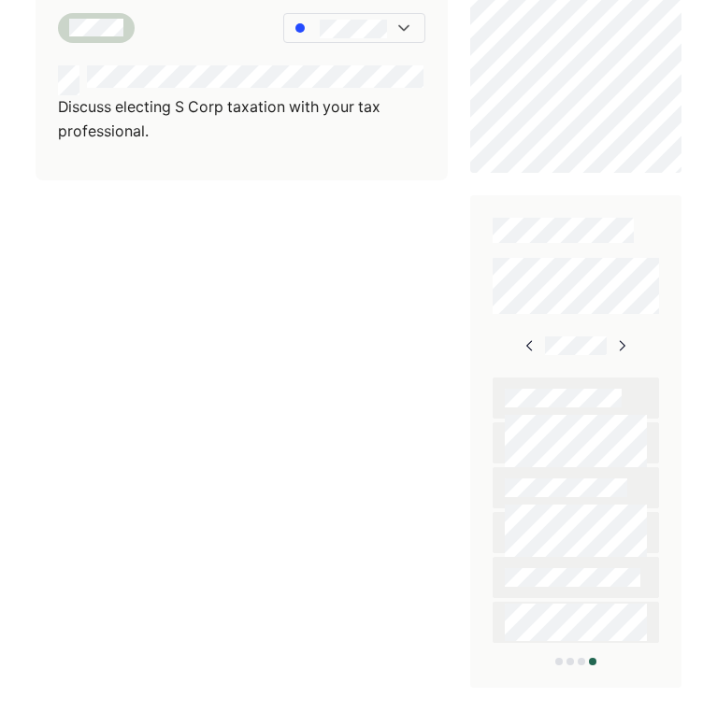
scroll to position [1092, 0]
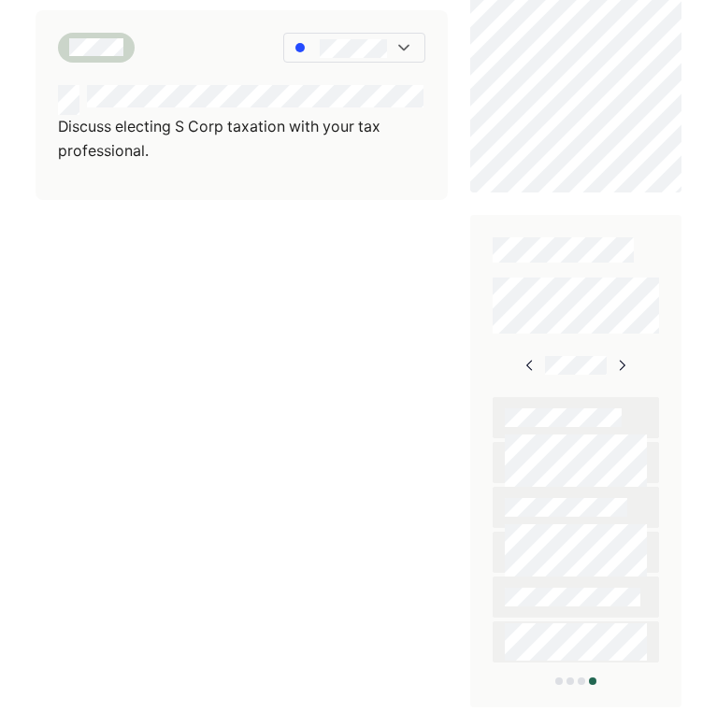
click at [528, 361] on img at bounding box center [529, 365] width 15 height 15
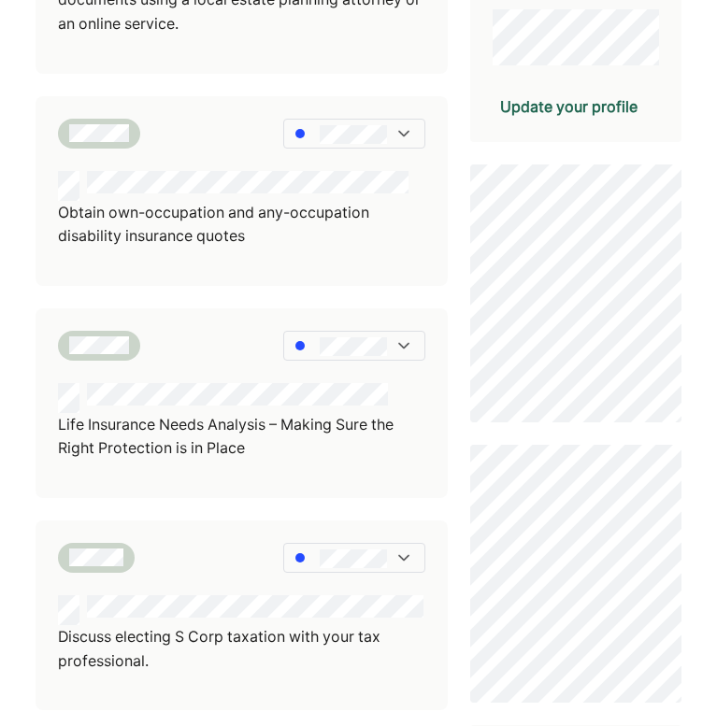
scroll to position [565, 0]
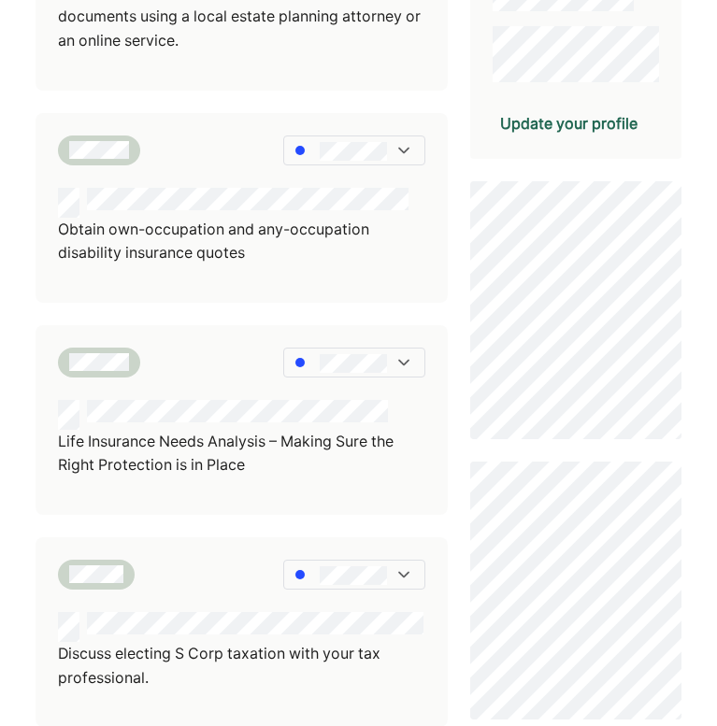
click at [705, 448] on div "Keeping your information up to date ensures your advisor can deliver the best s…" at bounding box center [358, 325] width 717 height 1781
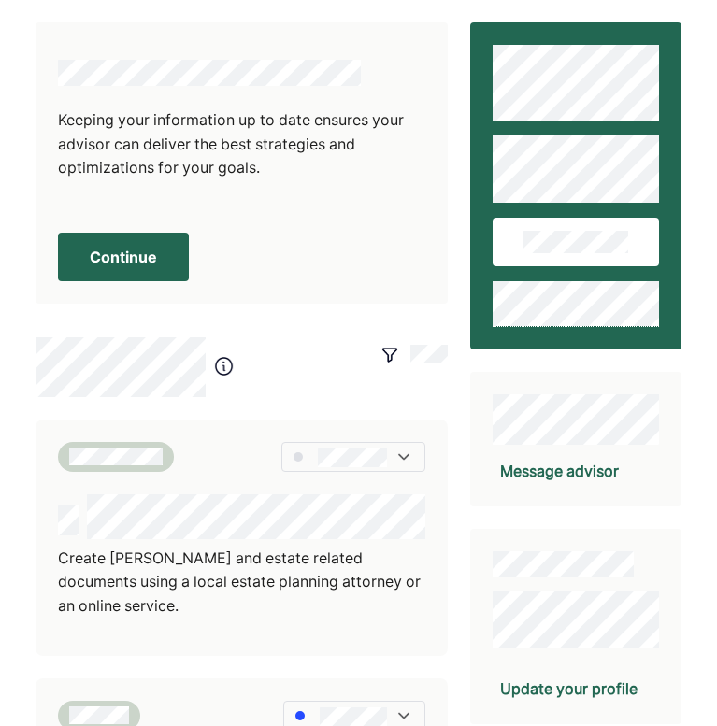
scroll to position [0, 0]
